Goal: Complete application form

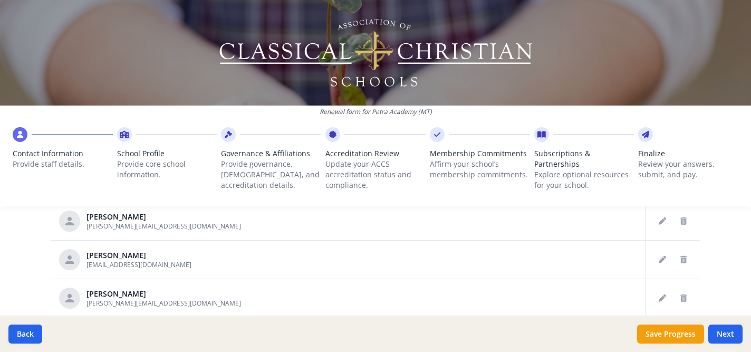
scroll to position [688, 0]
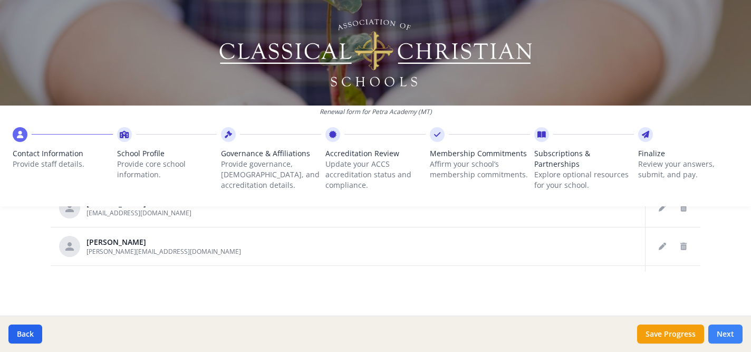
click at [728, 335] on button "Next" at bounding box center [725, 333] width 34 height 19
type input "[PHONE_NUMBER]"
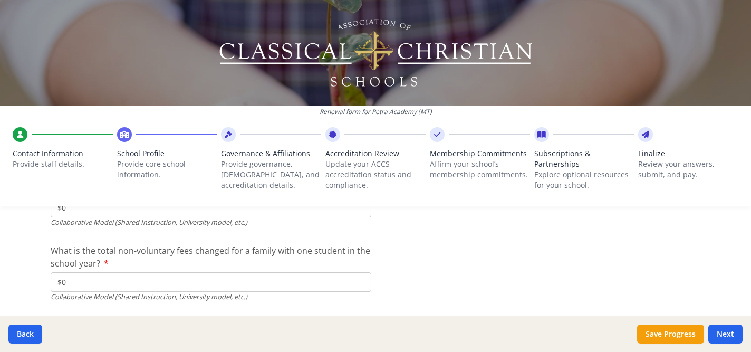
scroll to position [3595, 0]
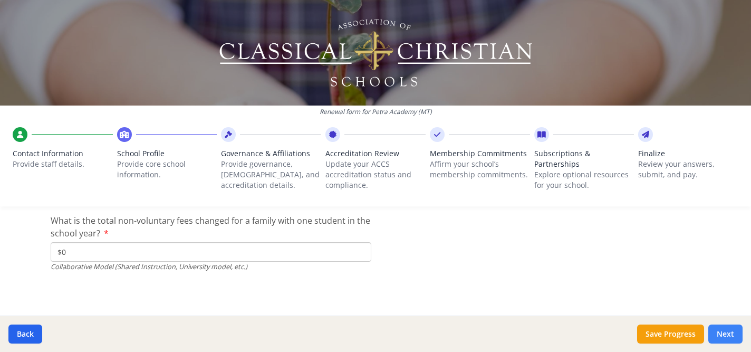
click at [726, 339] on button "Next" at bounding box center [725, 333] width 34 height 19
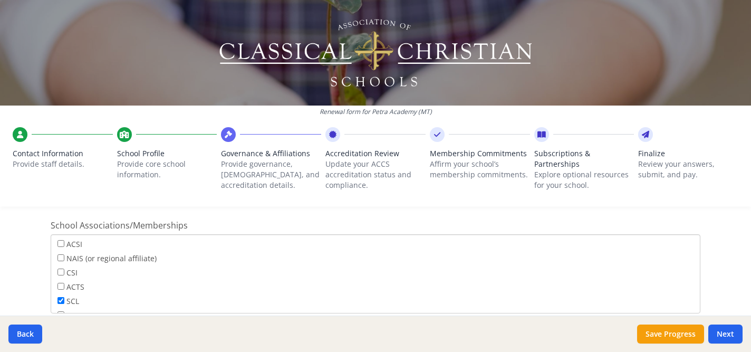
scroll to position [764, 0]
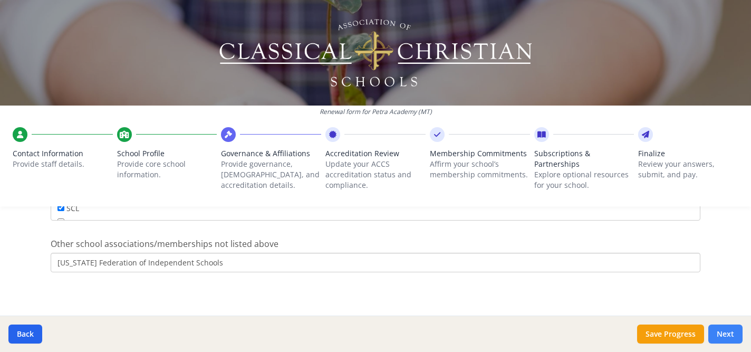
click at [725, 332] on button "Next" at bounding box center [725, 333] width 34 height 19
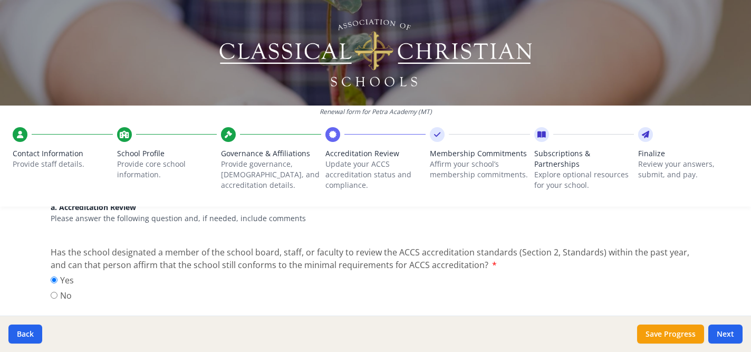
scroll to position [0, 0]
